Goal: Information Seeking & Learning: Learn about a topic

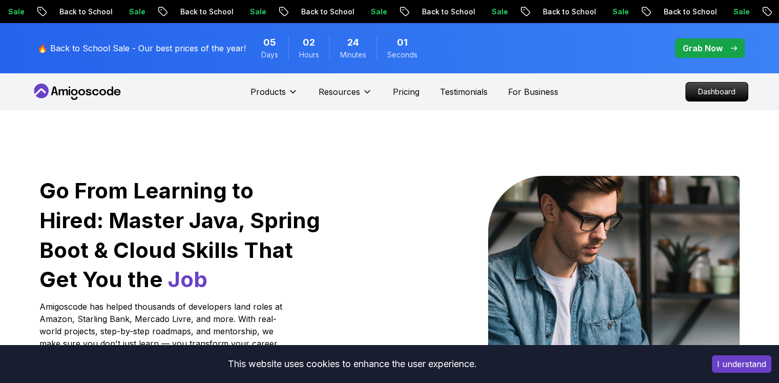
click at [590, 130] on div "Go From Learning to Hired: Master Java, Spring Boot & Cloud Skills That Get You…" at bounding box center [389, 362] width 717 height 504
click at [718, 93] on p "Dashboard" at bounding box center [717, 91] width 59 height 17
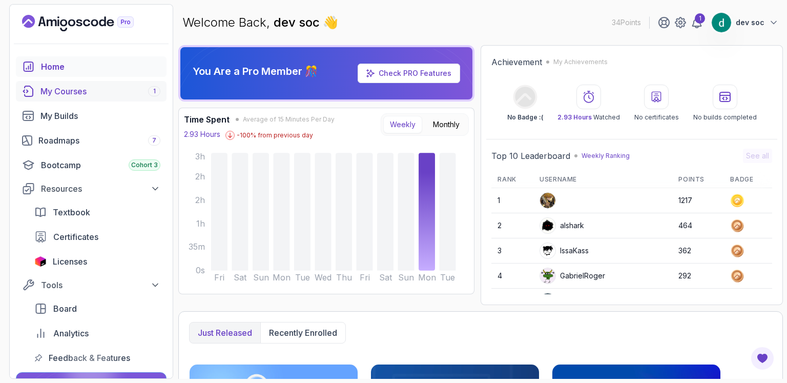
click at [79, 96] on div "My Courses 1" at bounding box center [100, 91] width 120 height 12
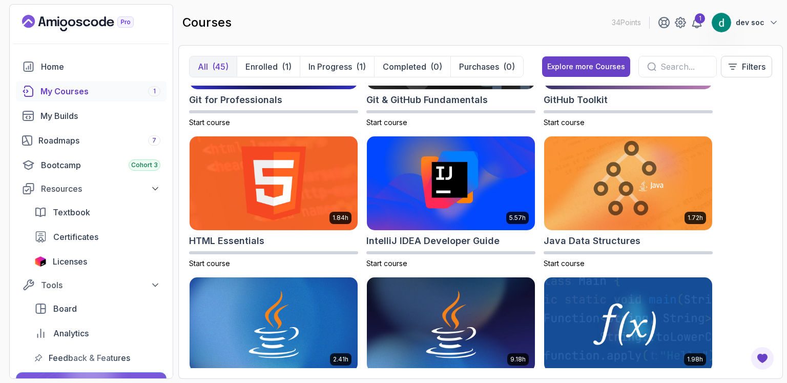
scroll to position [597, 0]
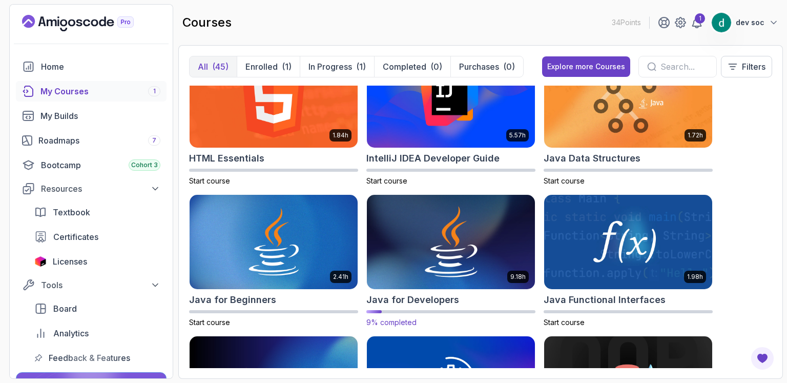
click at [447, 273] on img at bounding box center [451, 242] width 176 height 99
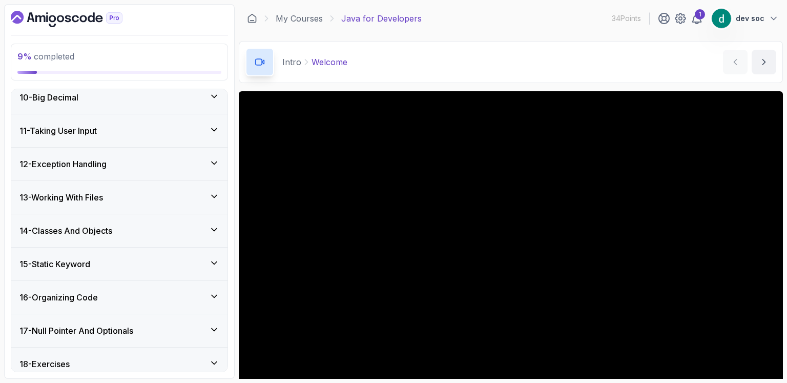
scroll to position [433, 0]
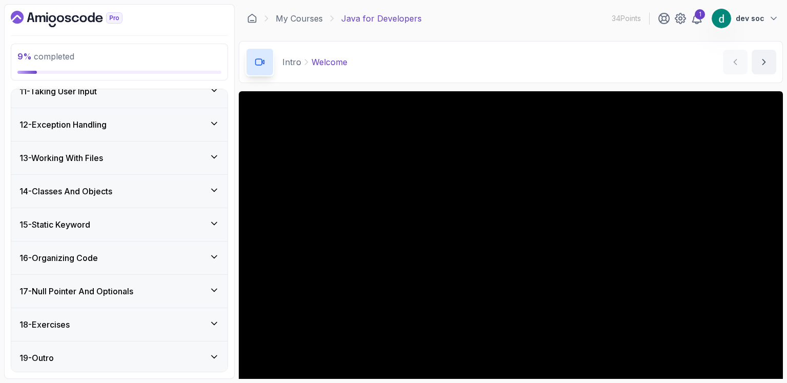
click at [171, 292] on div "17 - Null Pointer And Optionals" at bounding box center [119, 291] width 200 height 12
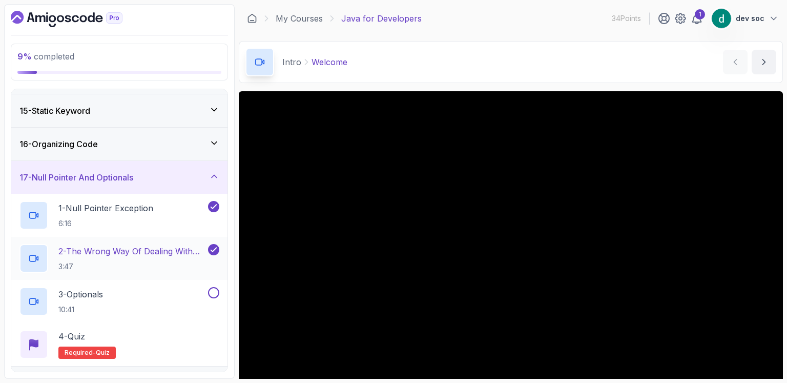
scroll to position [467, 0]
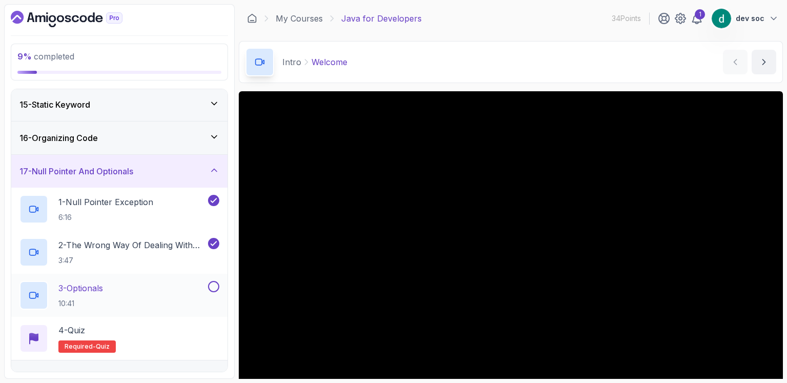
click at [139, 289] on div "3 - Optionals 10:41" at bounding box center [112, 295] width 187 height 29
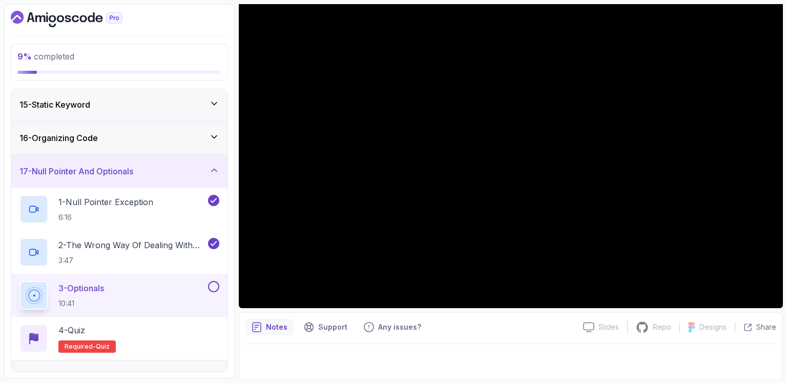
scroll to position [520, 0]
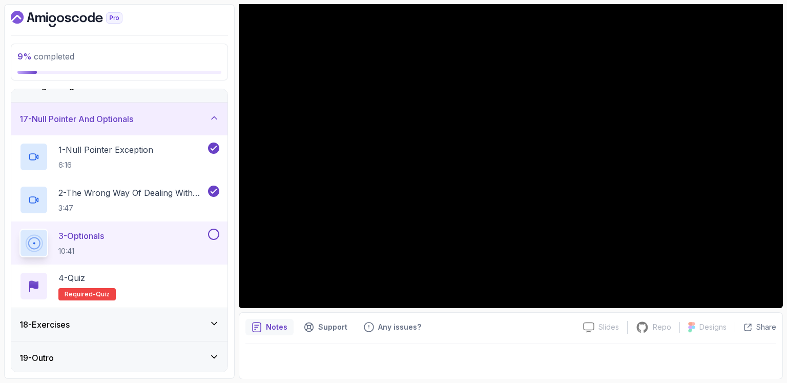
click at [220, 318] on div "18 - Exercises" at bounding box center [119, 324] width 216 height 33
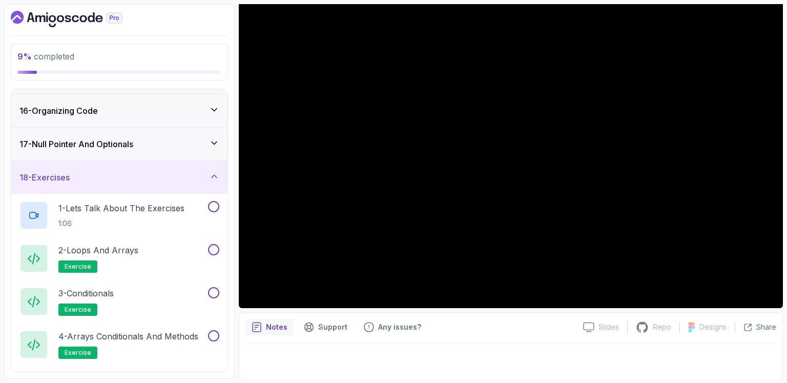
scroll to position [478, 0]
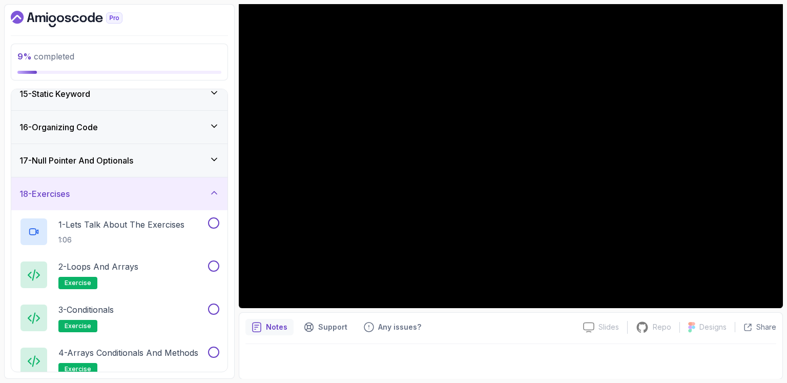
click at [214, 193] on icon at bounding box center [214, 193] width 10 height 10
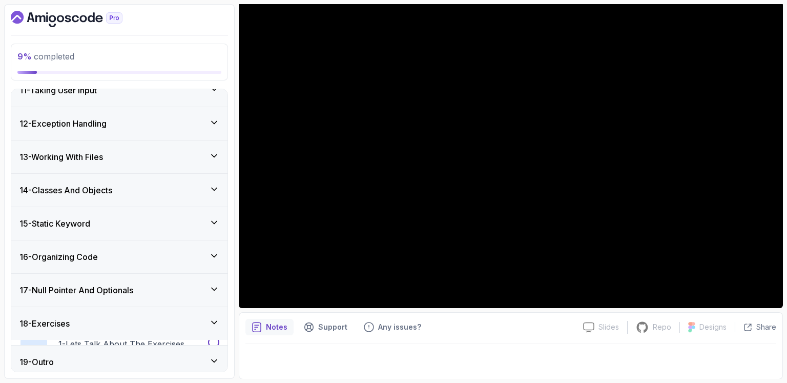
scroll to position [347, 0]
